Goal: Transaction & Acquisition: Book appointment/travel/reservation

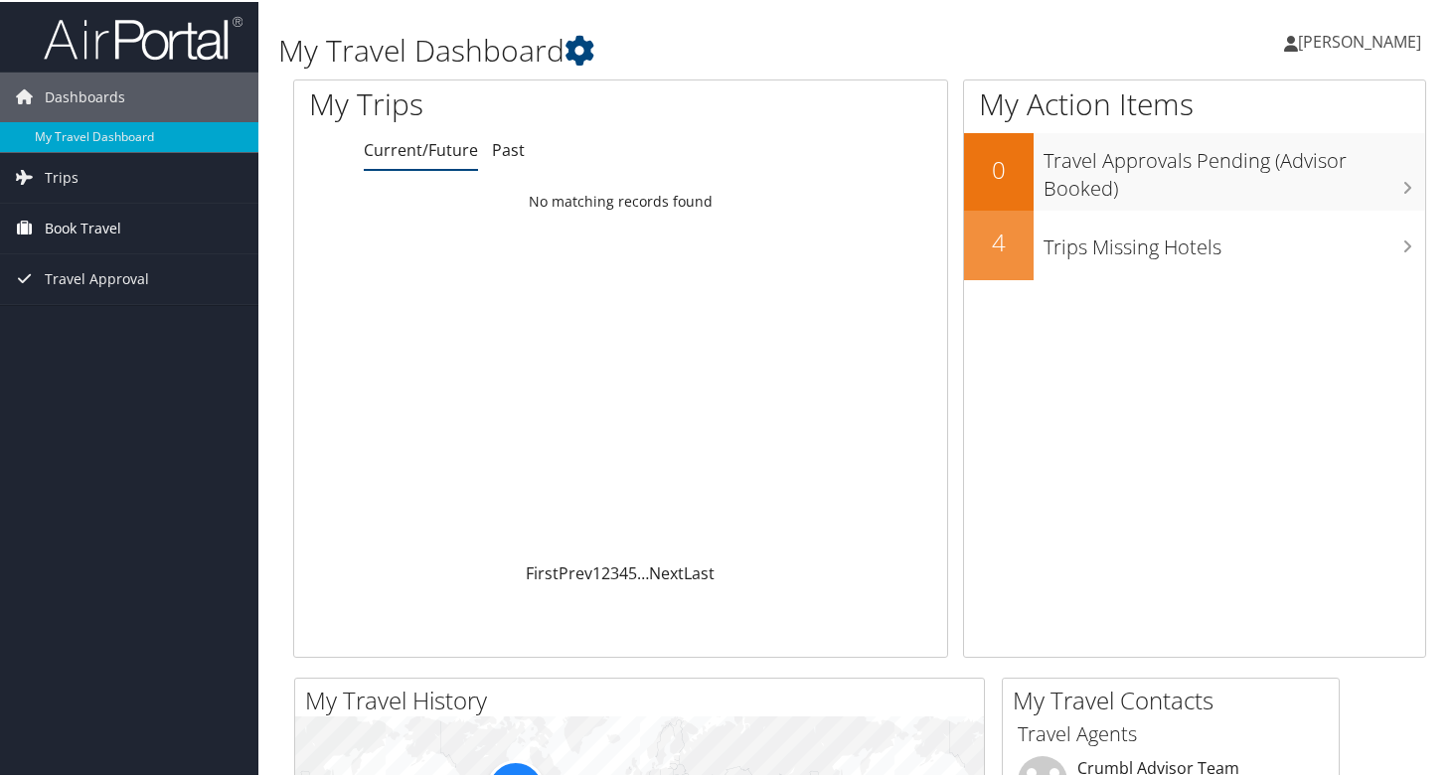
click at [76, 226] on span "Book Travel" at bounding box center [83, 227] width 77 height 50
click at [59, 172] on span "Trips" at bounding box center [62, 176] width 34 height 50
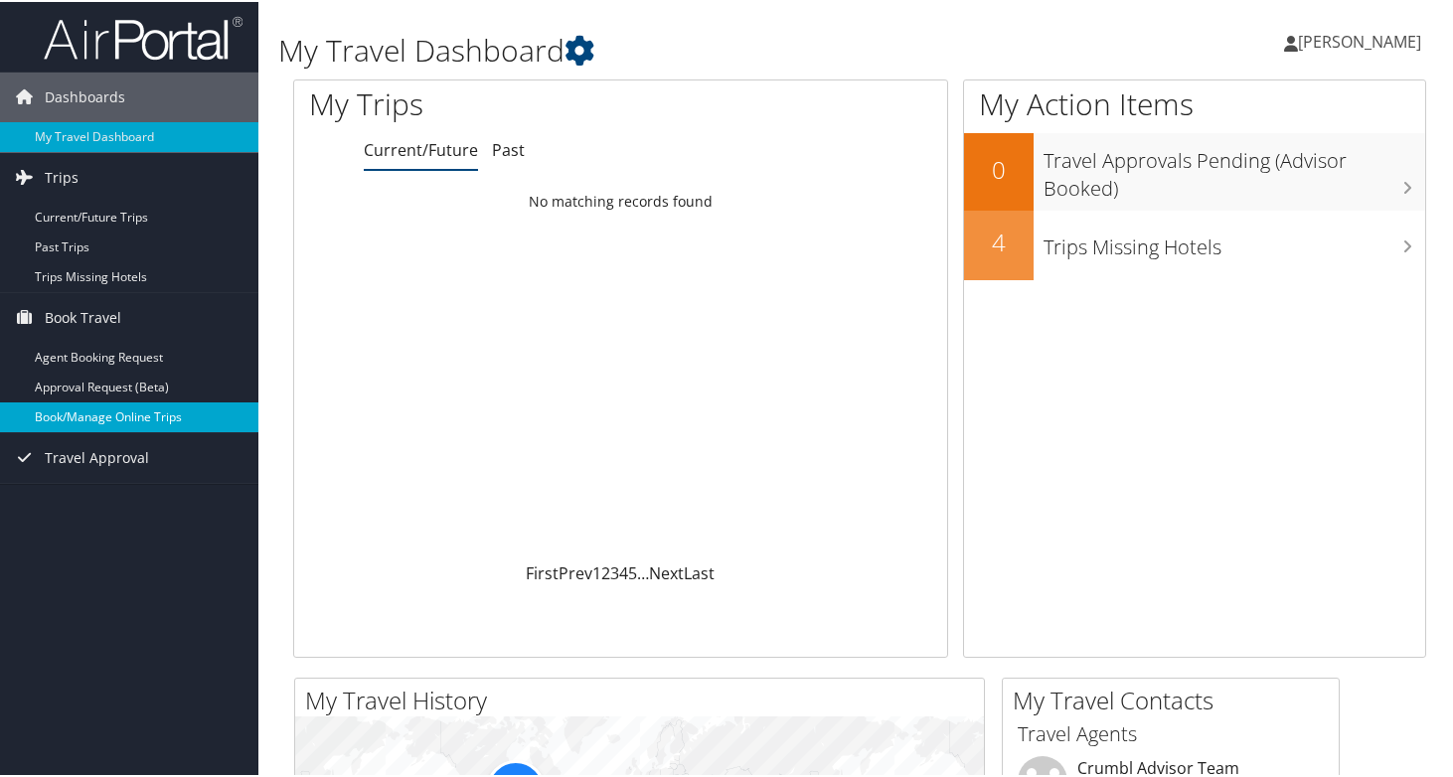
click at [89, 408] on link "Book/Manage Online Trips" at bounding box center [129, 416] width 258 height 30
